Goal: Task Accomplishment & Management: Manage account settings

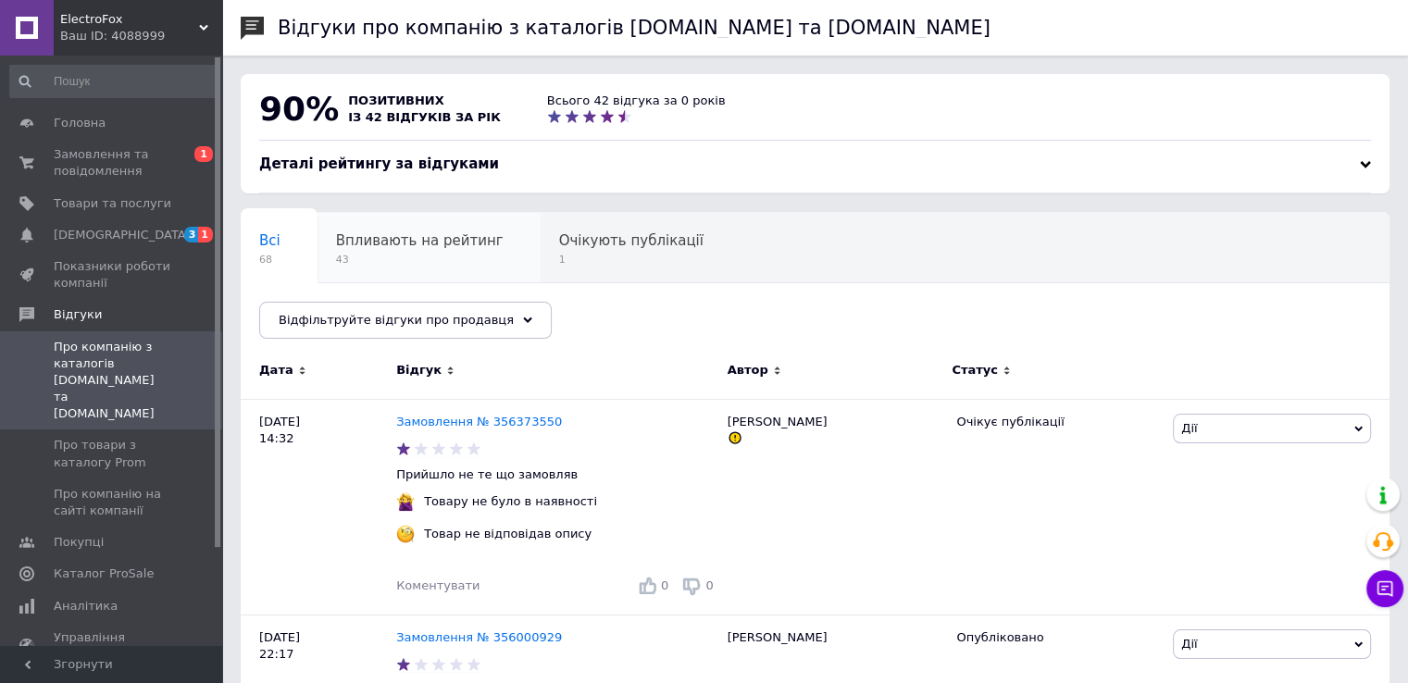
click at [404, 253] on span "43" at bounding box center [420, 260] width 168 height 14
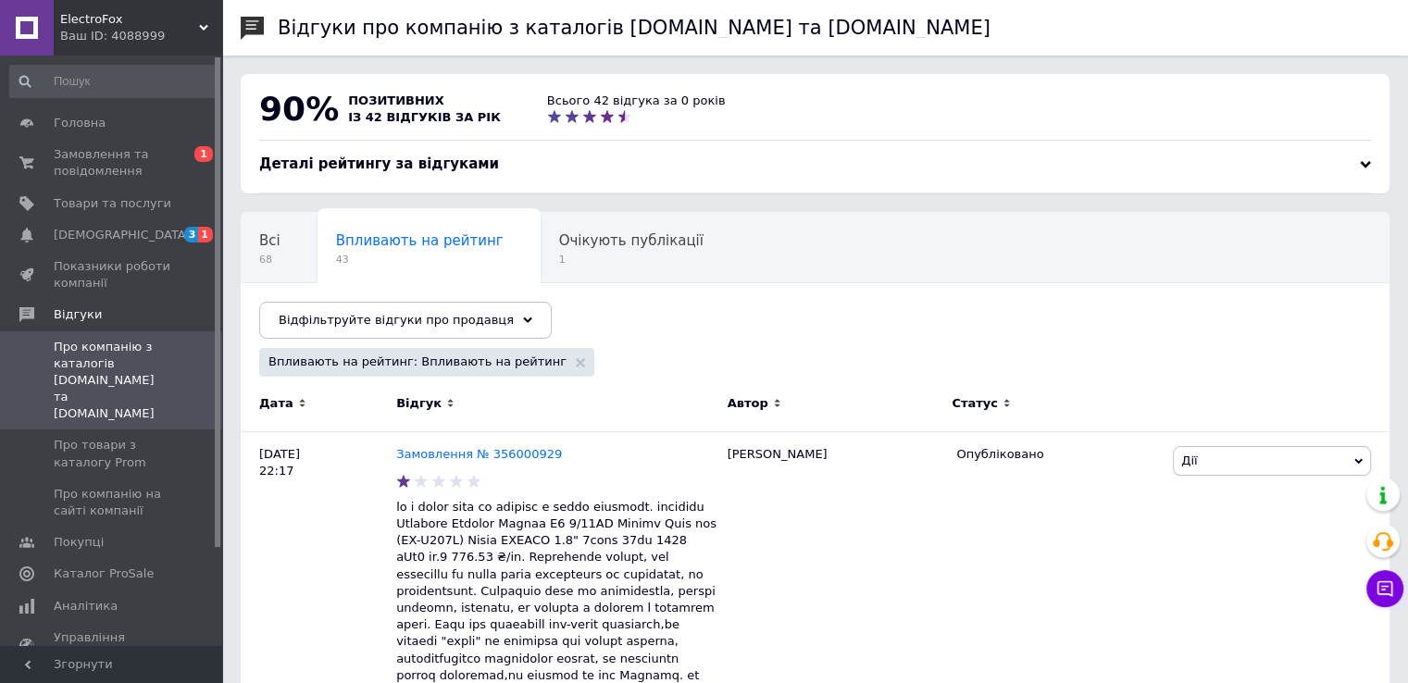
click at [589, 238] on span "Очікують публікації" at bounding box center [631, 240] width 144 height 17
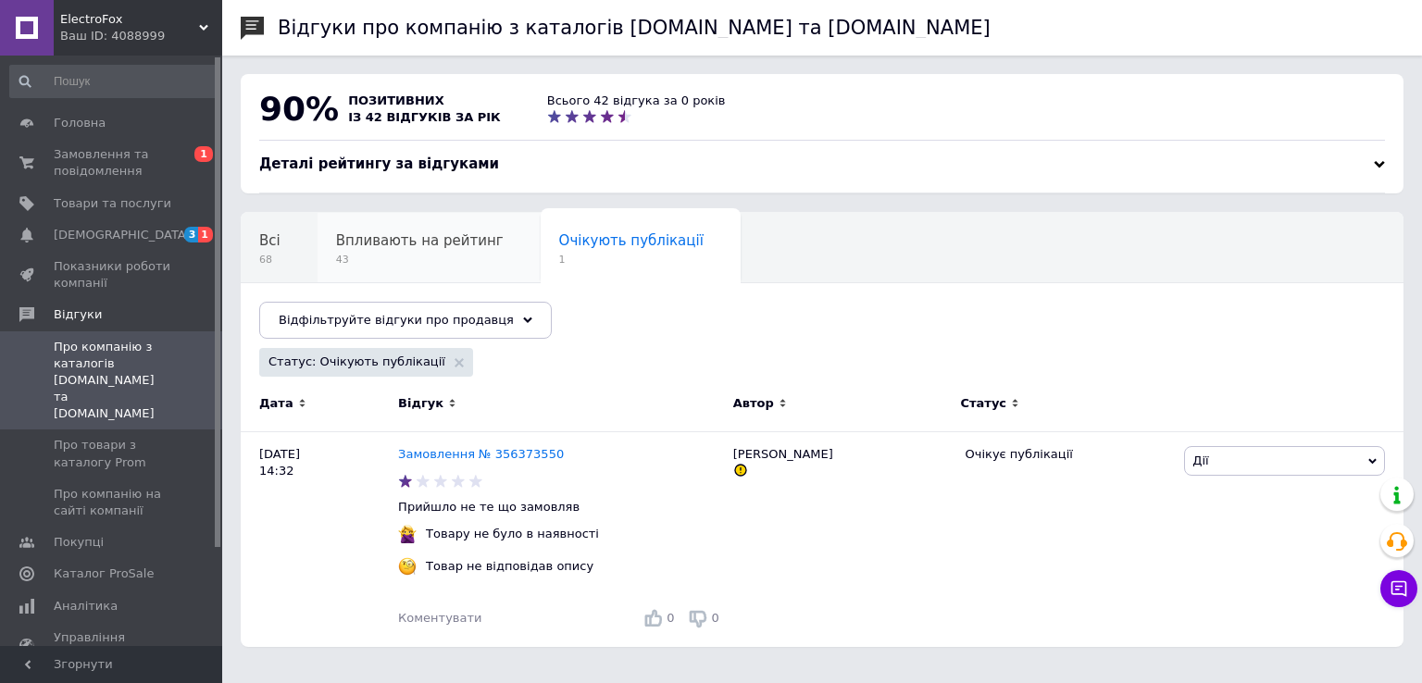
click at [438, 240] on span "Впливають на рейтинг" at bounding box center [420, 240] width 168 height 17
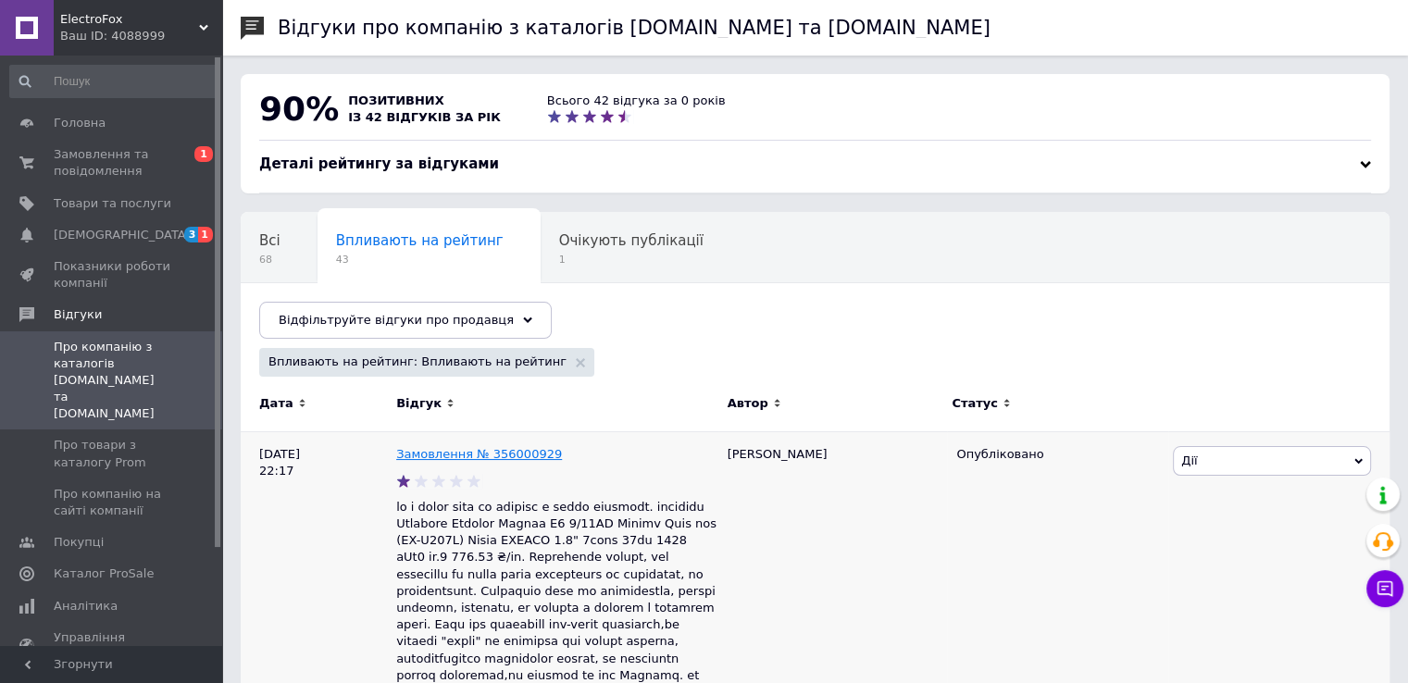
click at [469, 453] on link "Замовлення № 356000929" at bounding box center [479, 454] width 166 height 14
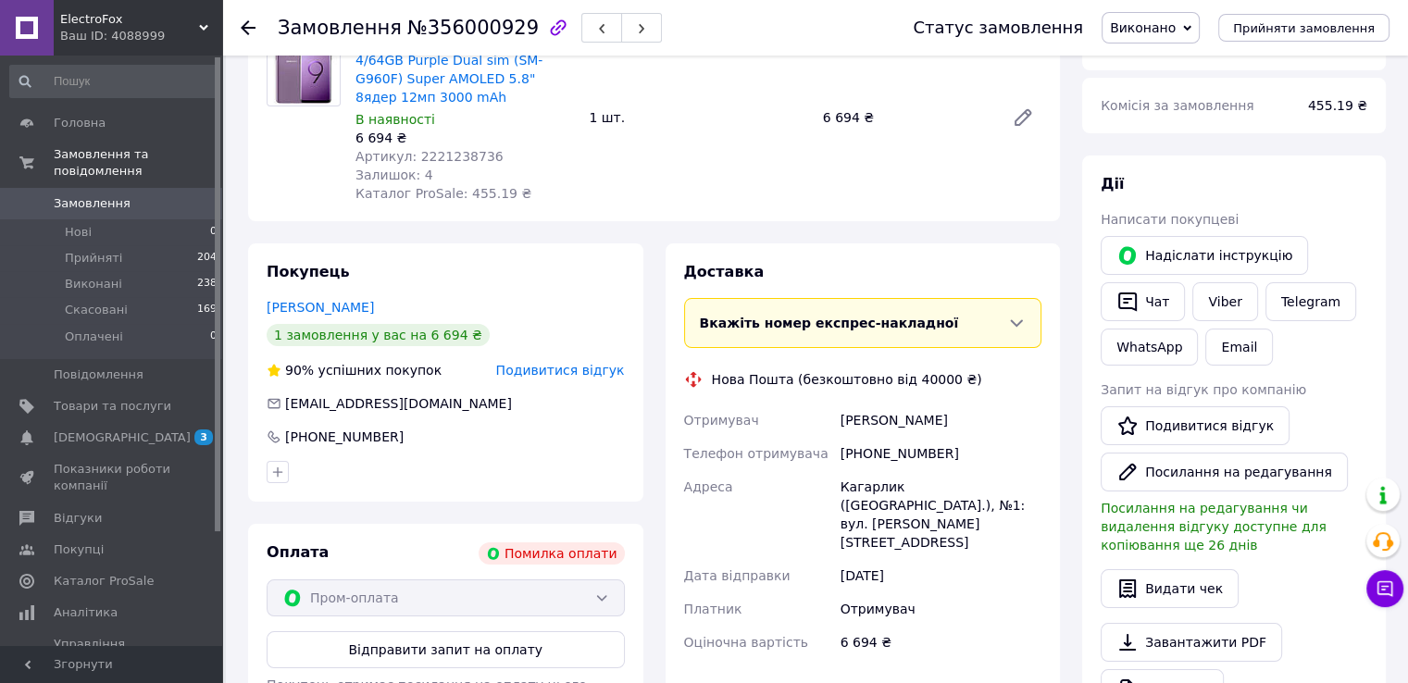
scroll to position [185, 0]
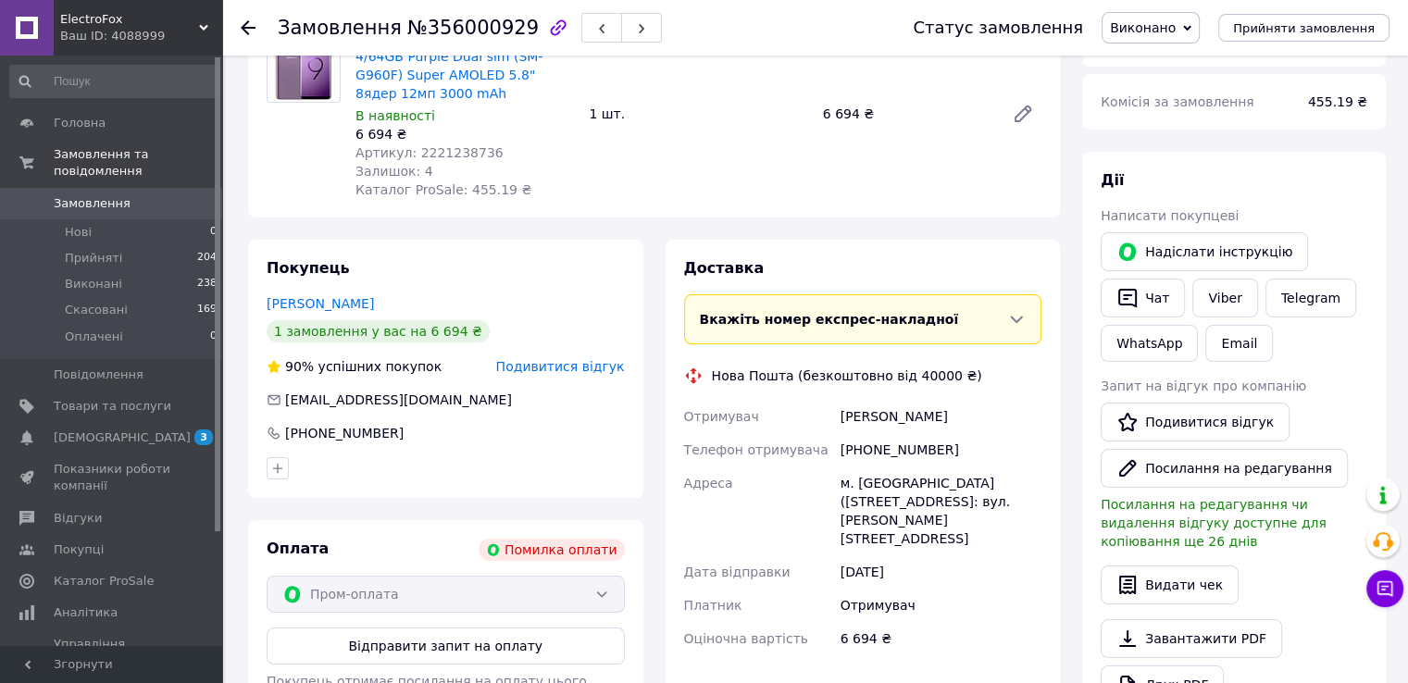
click at [333, 314] on div "Покупець Ирина Кулишова 1 замовлення у вас на 6 694 ₴ 90% успішних покупок Поди…" at bounding box center [445, 369] width 395 height 258
click at [337, 297] on link "[PERSON_NAME]" at bounding box center [320, 303] width 107 height 15
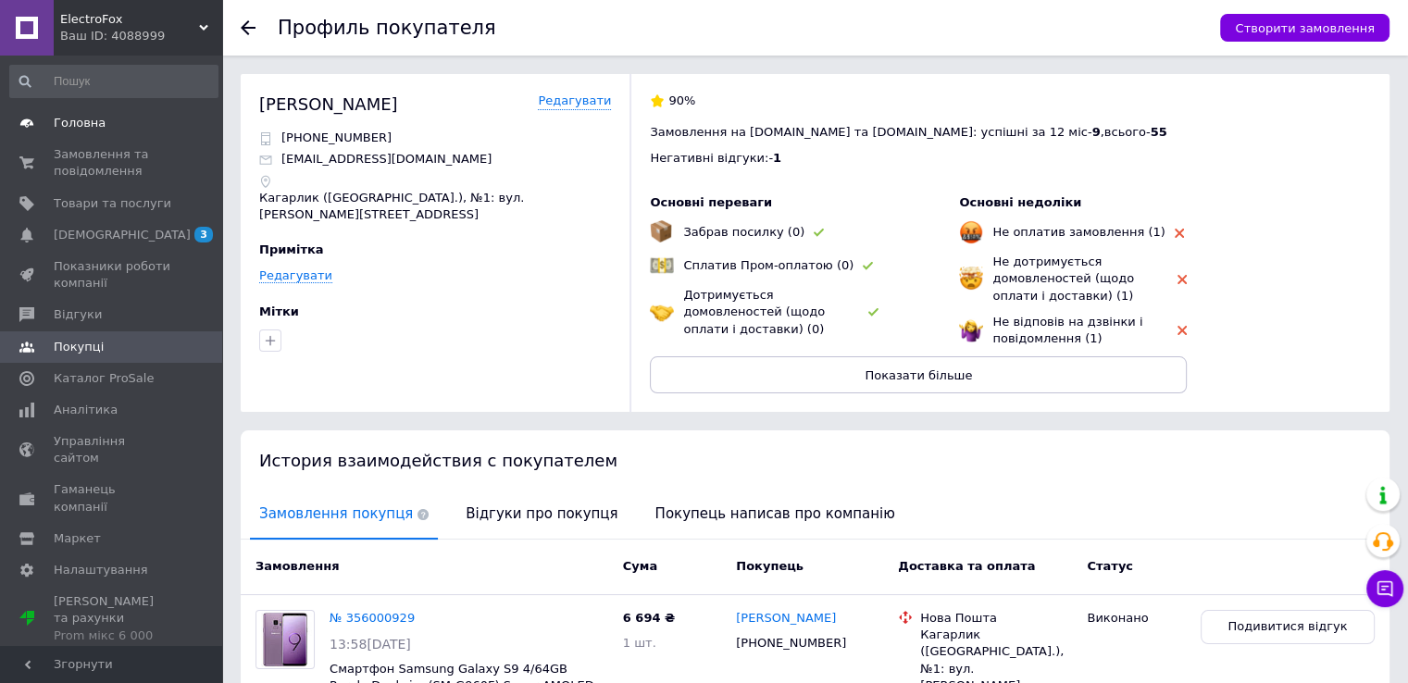
drag, startPoint x: 98, startPoint y: 36, endPoint x: 0, endPoint y: 129, distance: 134.9
click at [0, 128] on span at bounding box center [27, 123] width 54 height 17
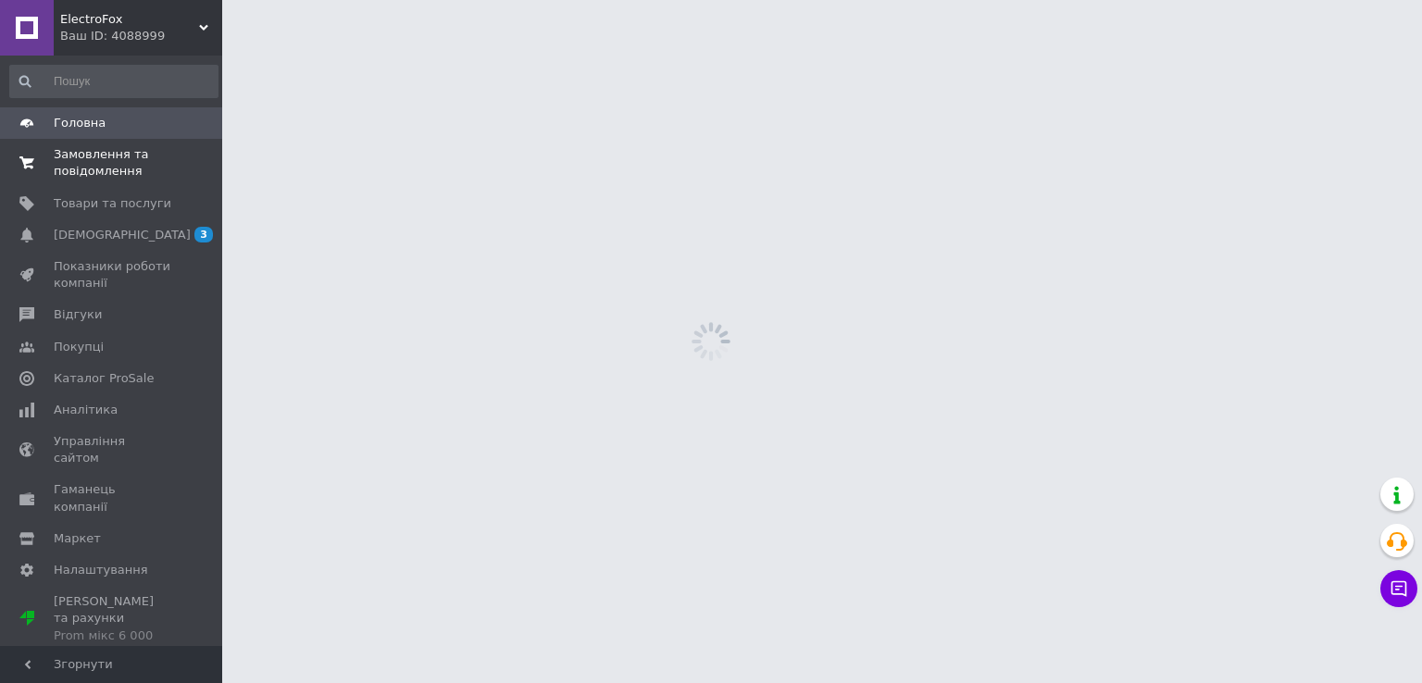
click at [88, 168] on span "Замовлення та повідомлення" at bounding box center [113, 162] width 118 height 33
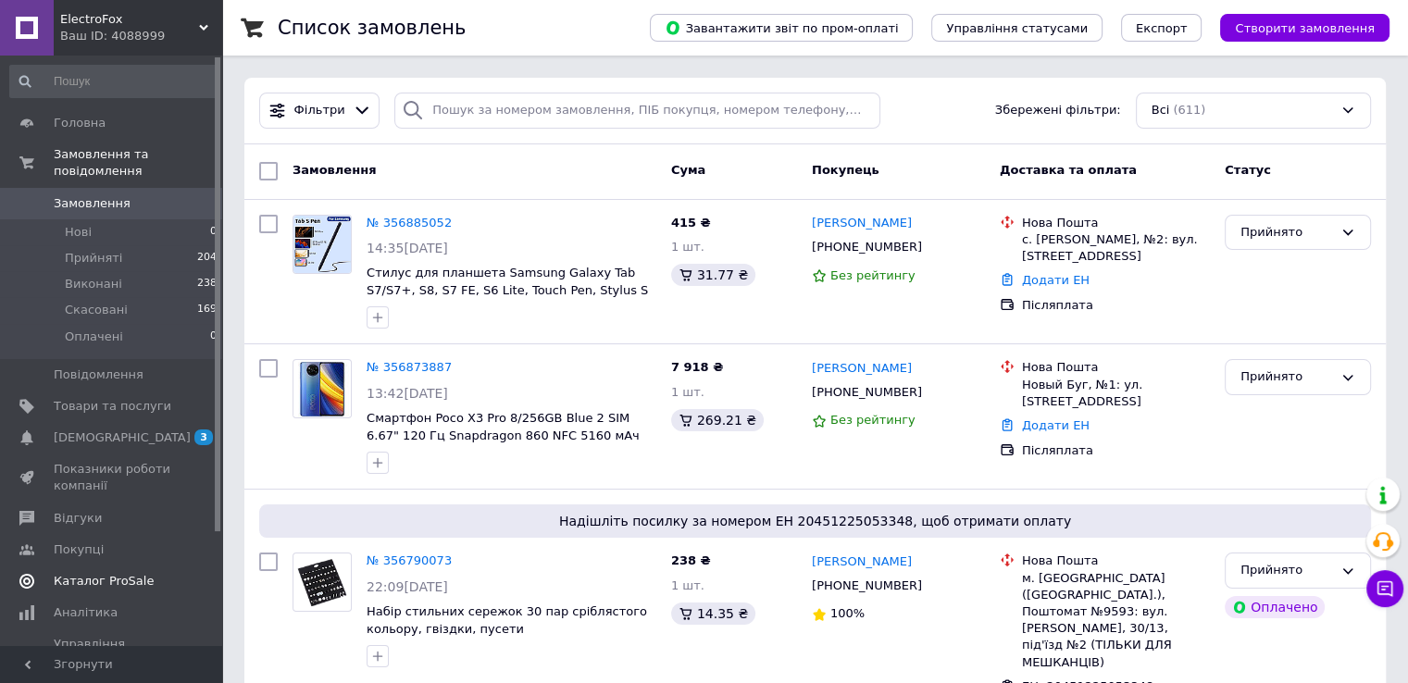
click at [106, 573] on span "Каталог ProSale" at bounding box center [104, 581] width 100 height 17
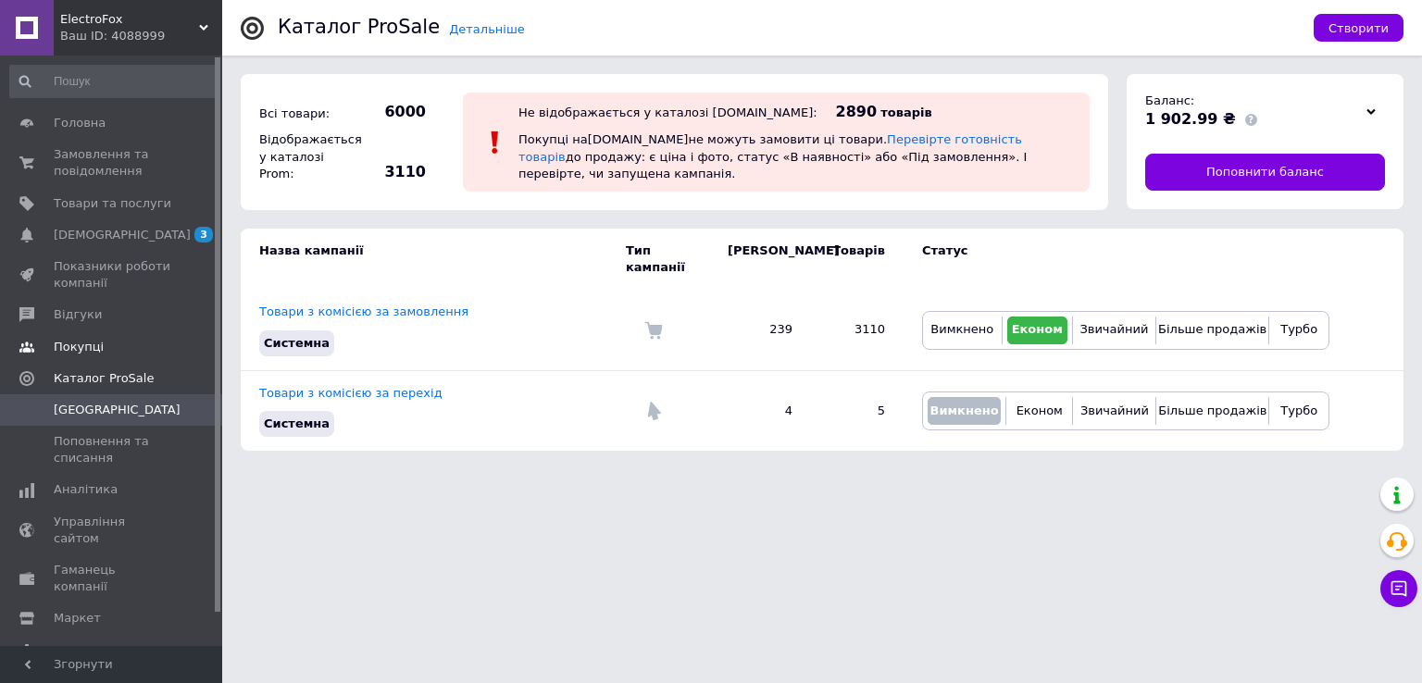
click at [89, 334] on link "Покупці" at bounding box center [114, 346] width 228 height 31
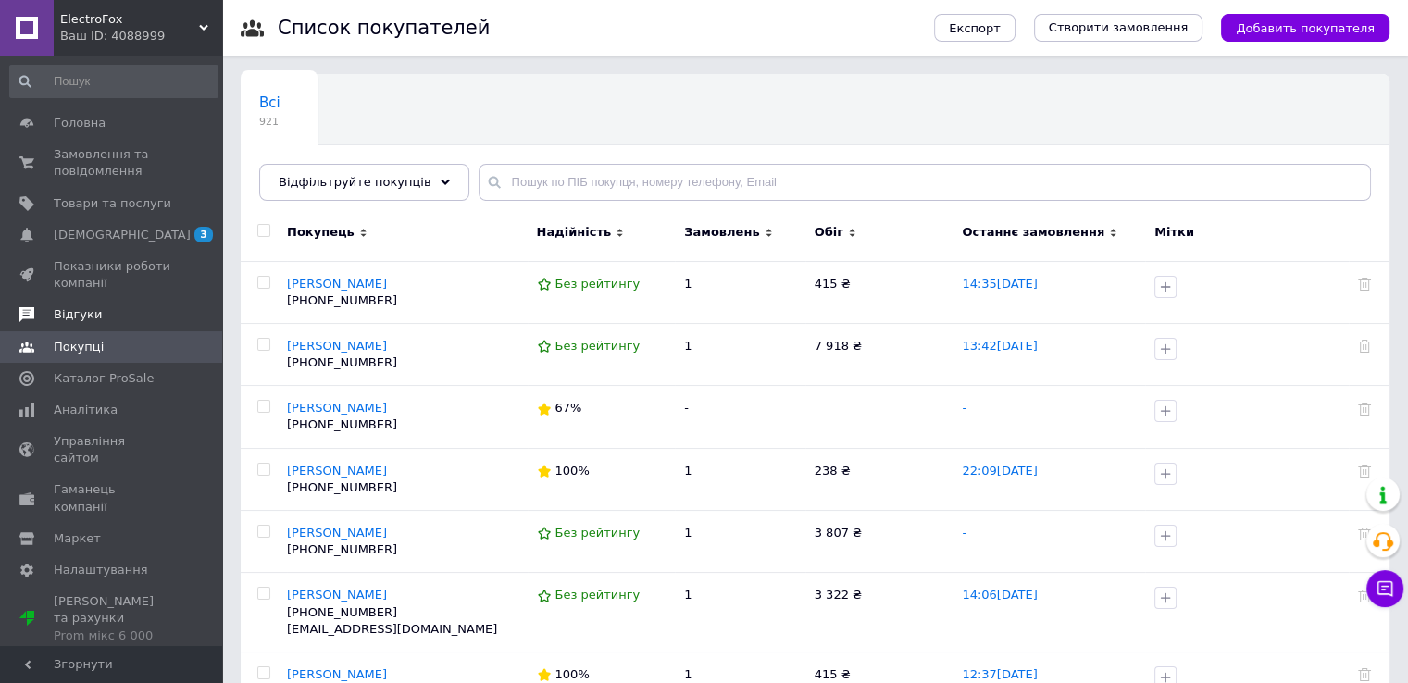
click at [96, 308] on span "Відгуки" at bounding box center [113, 314] width 118 height 17
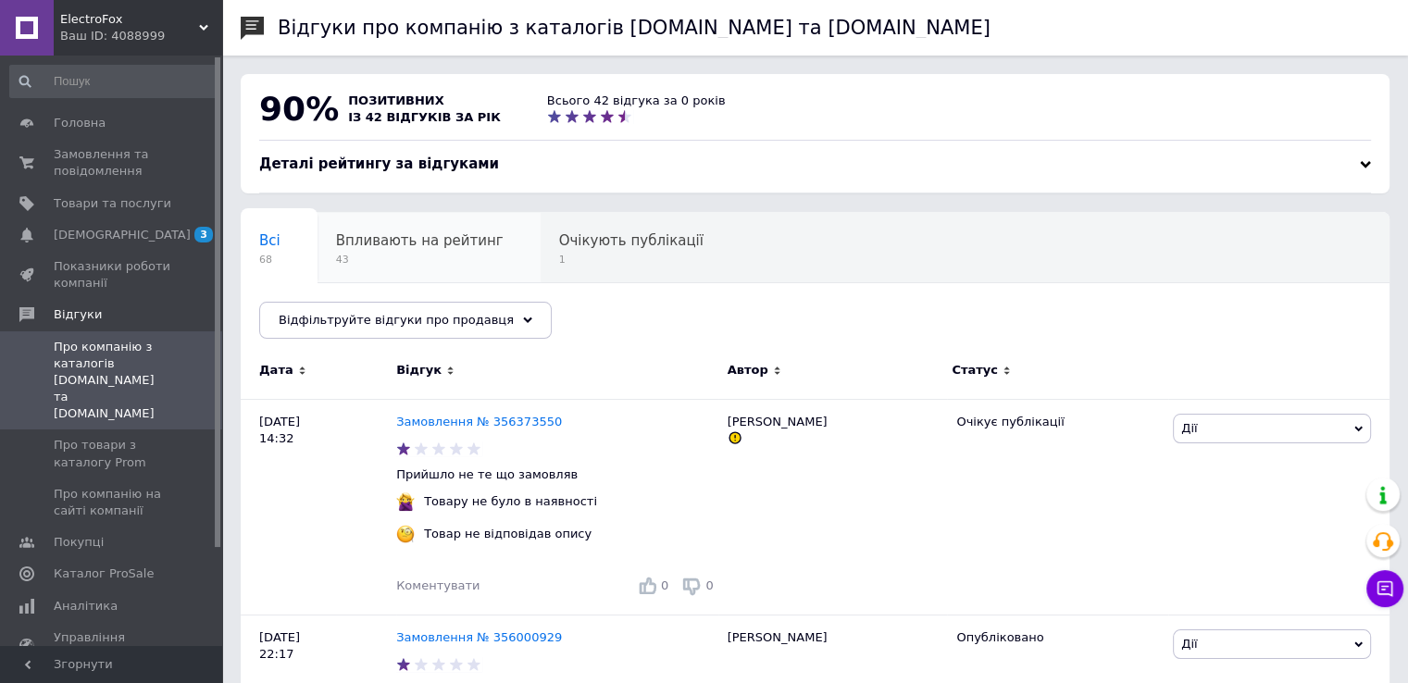
click at [441, 255] on span "43" at bounding box center [420, 260] width 168 height 14
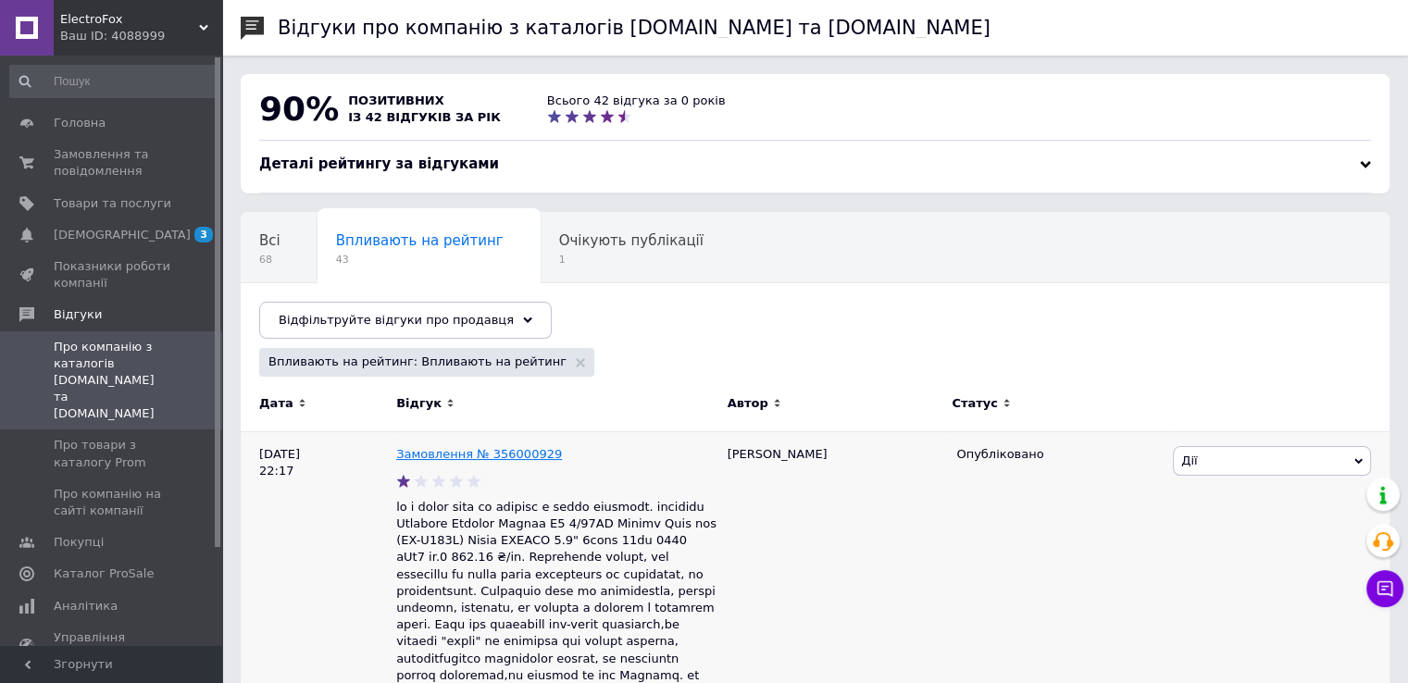
click at [488, 456] on link "Замовлення № 356000929" at bounding box center [479, 454] width 166 height 14
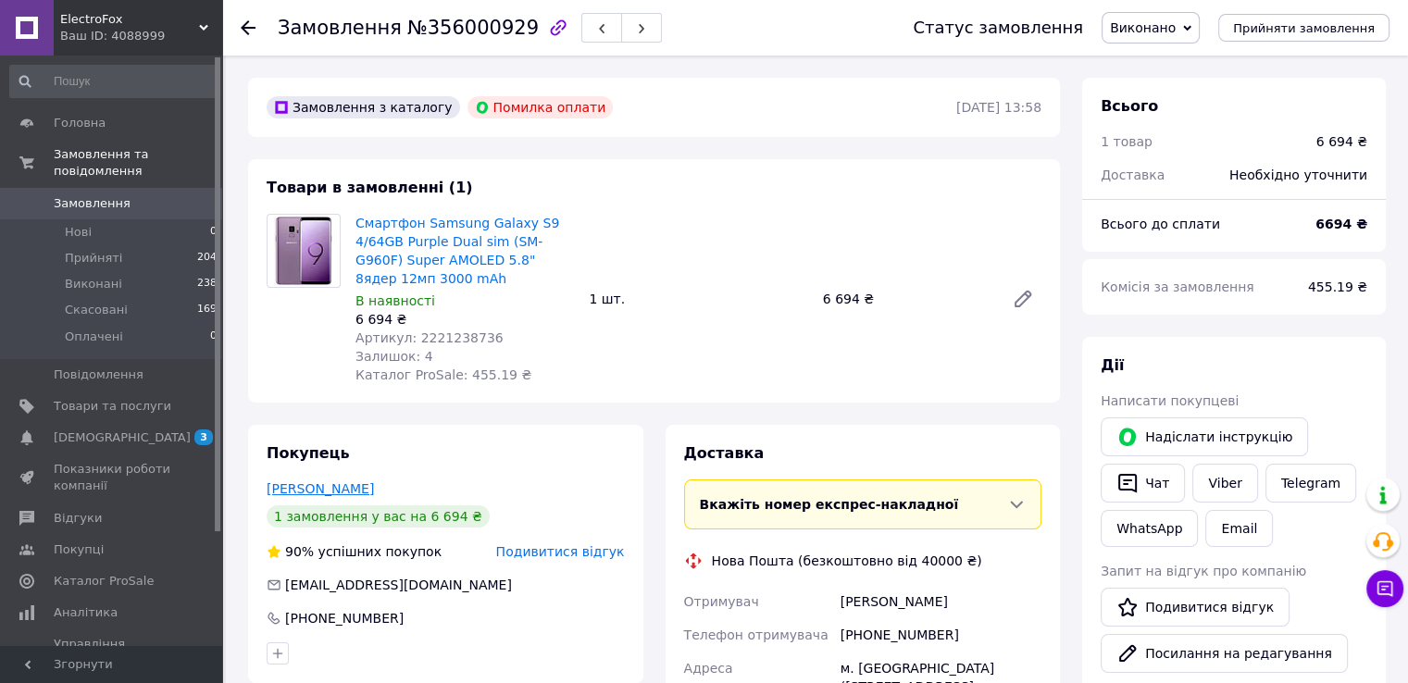
click at [325, 490] on link "[PERSON_NAME]" at bounding box center [320, 488] width 107 height 15
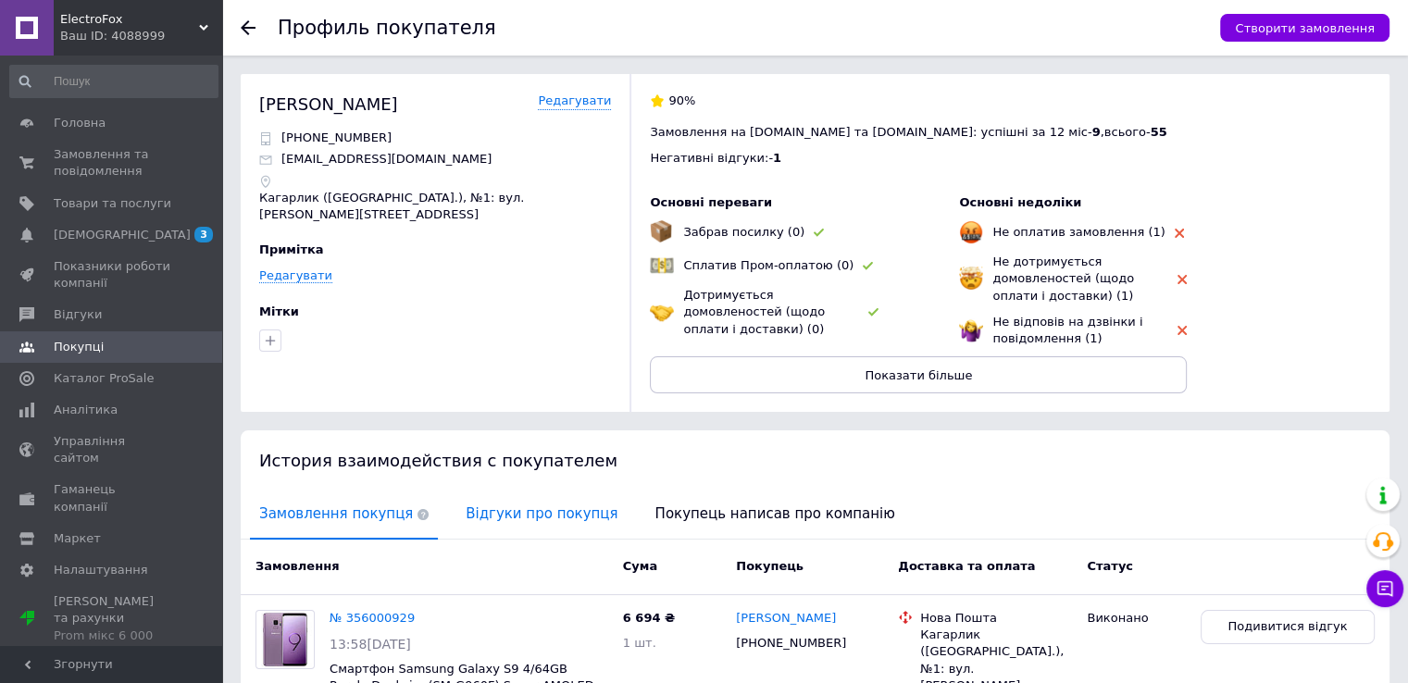
click at [497, 520] on span "Відгуки про покупця" at bounding box center [541, 514] width 170 height 47
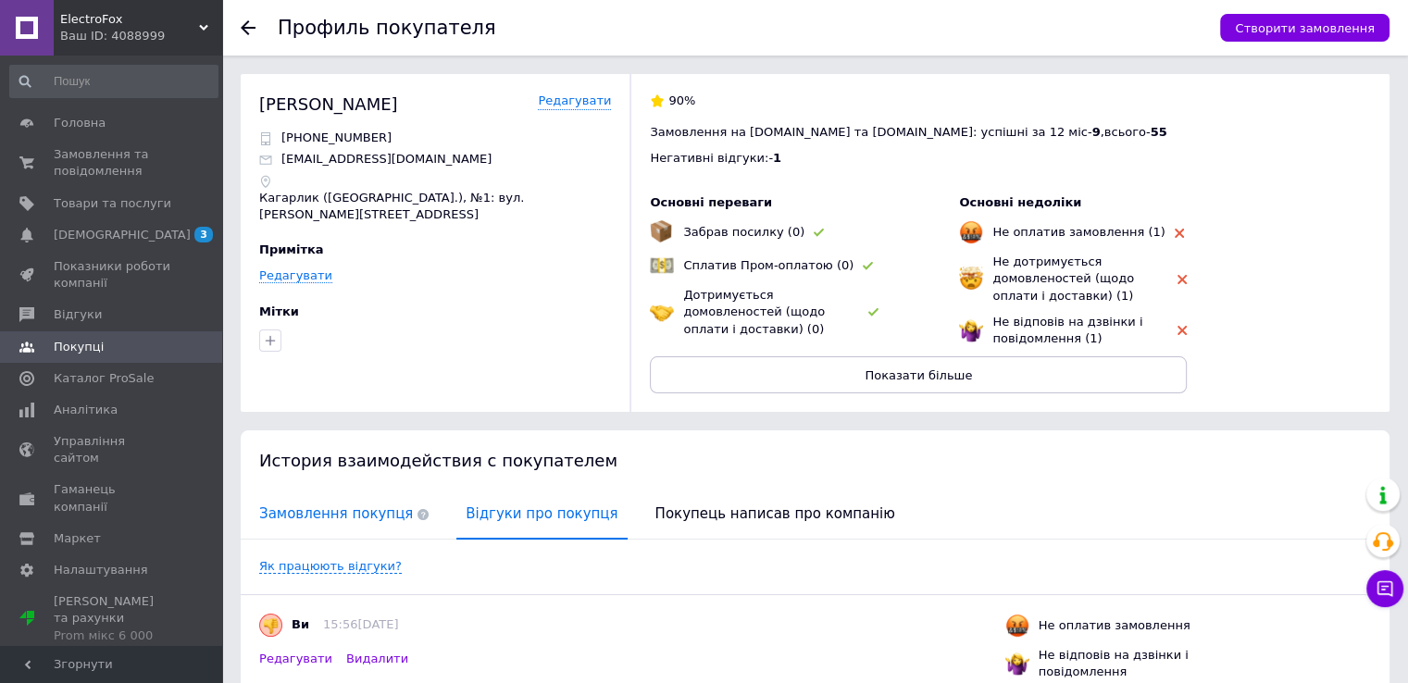
click at [339, 533] on span "Замовлення покупця" at bounding box center [344, 514] width 188 height 47
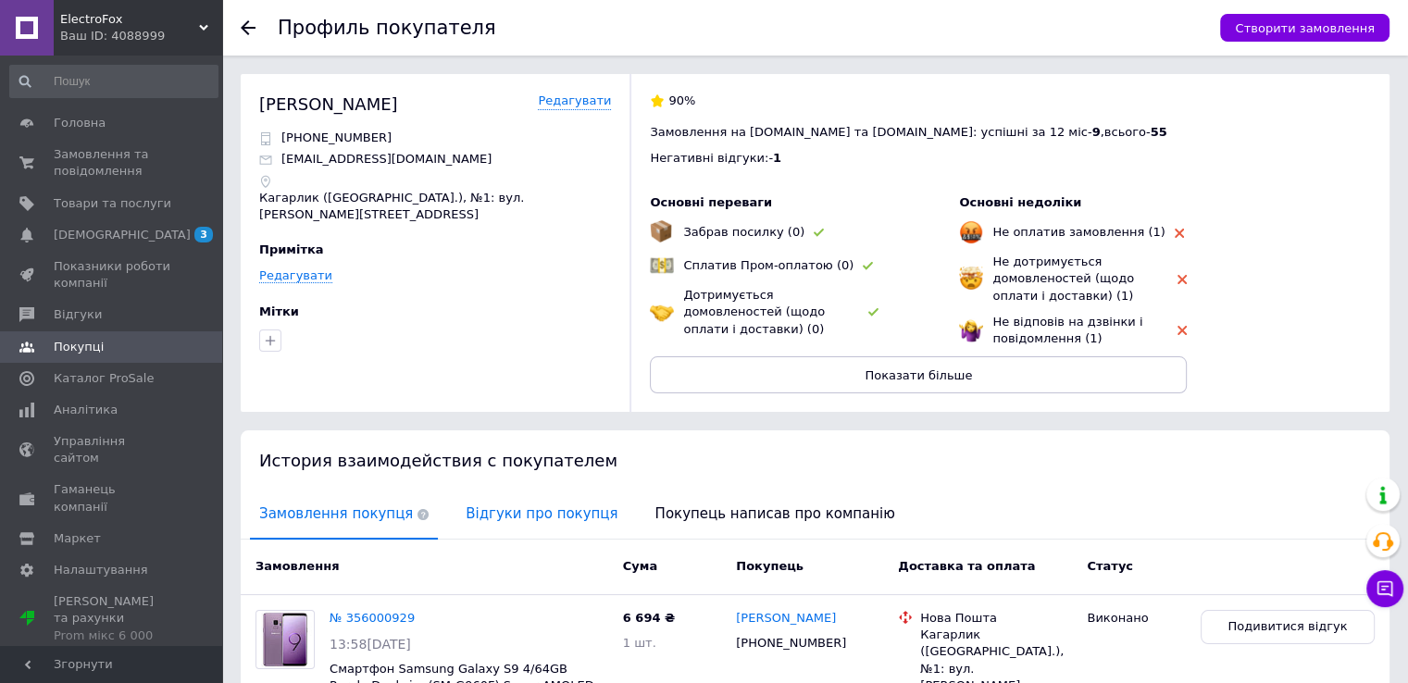
scroll to position [130, 0]
